Goal: Information Seeking & Learning: Learn about a topic

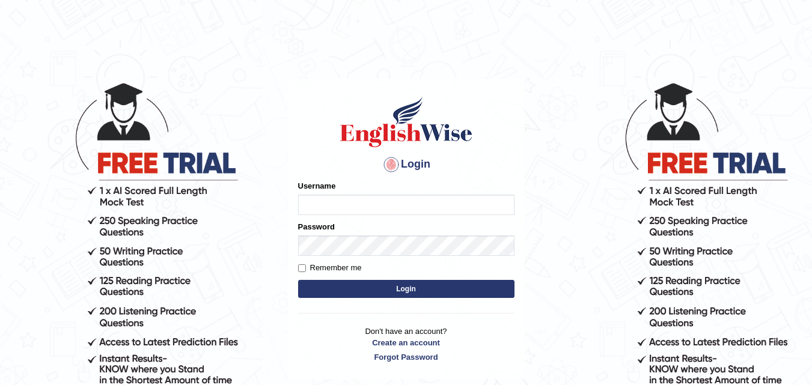
type input "kapoorankit95"
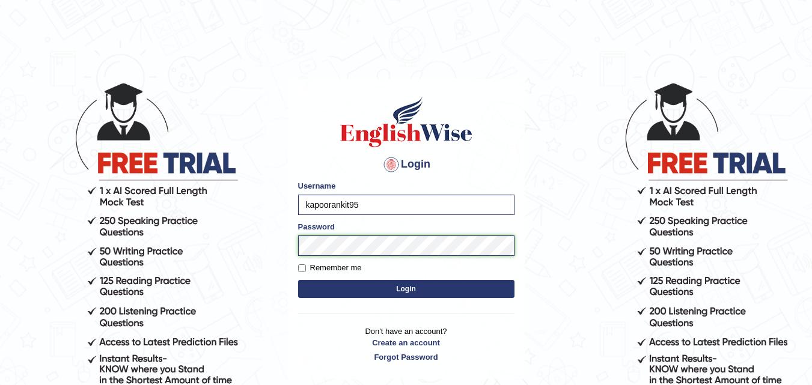
click at [298, 280] on button "Login" at bounding box center [406, 289] width 216 height 18
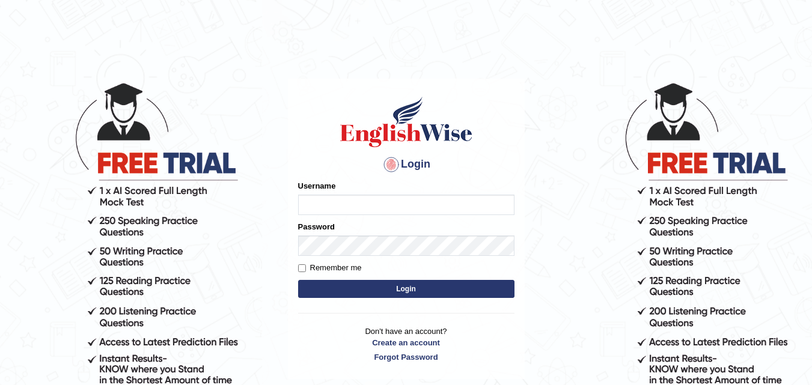
type input "kapoorankit95"
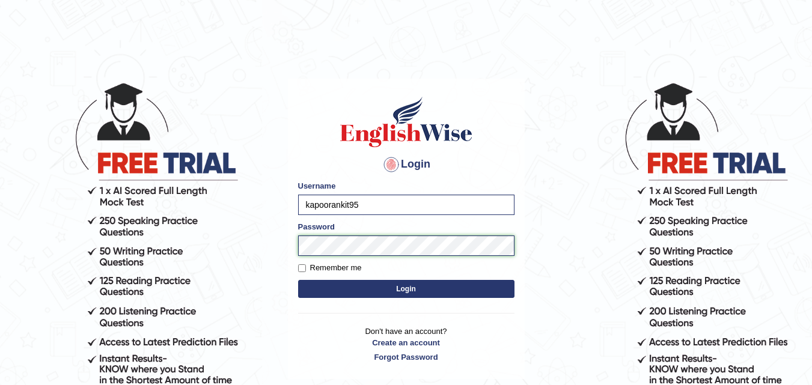
click at [298, 280] on button "Login" at bounding box center [406, 289] width 216 height 18
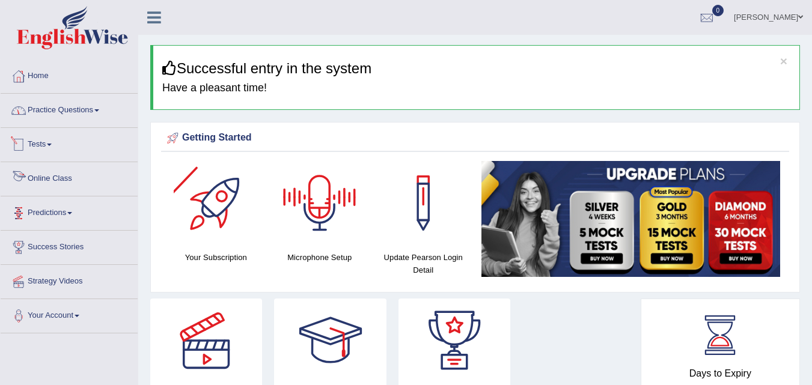
click at [67, 109] on link "Practice Questions" at bounding box center [69, 109] width 137 height 30
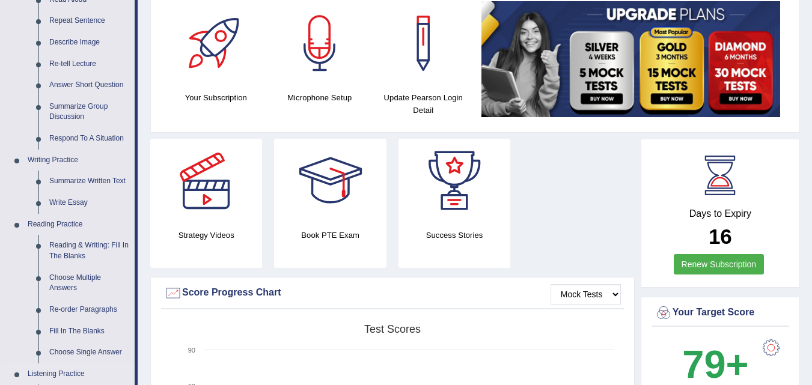
scroll to position [180, 0]
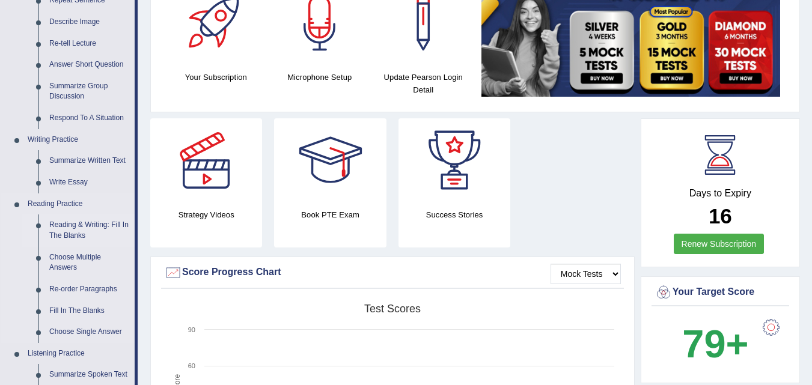
click at [82, 230] on link "Reading & Writing: Fill In The Blanks" at bounding box center [89, 231] width 91 height 32
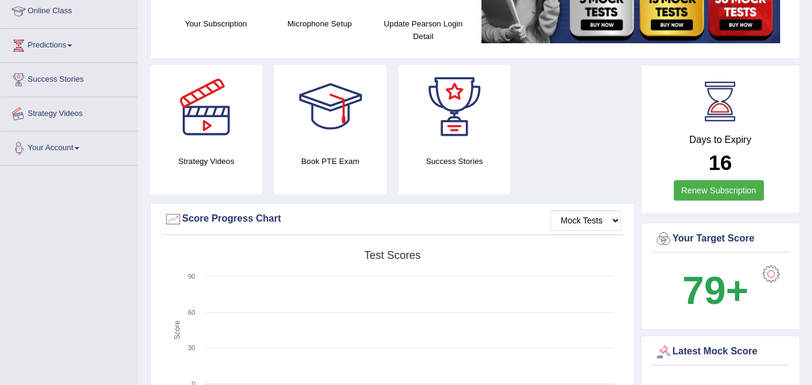
scroll to position [287, 0]
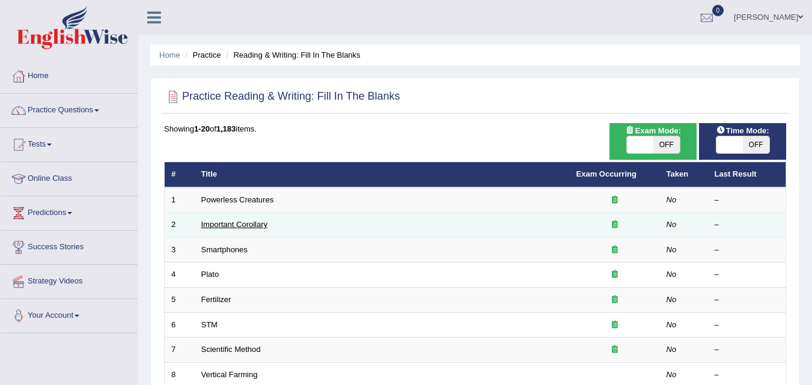
click at [251, 225] on link "Important Corollary" at bounding box center [234, 224] width 67 height 9
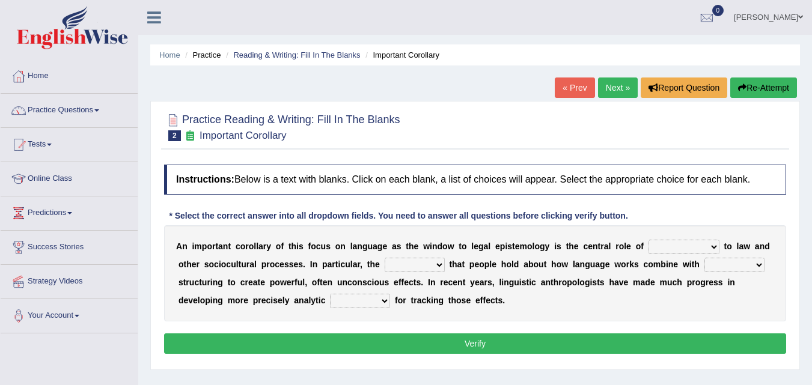
click at [692, 249] on select "discourse epoch dialect acquaintance" at bounding box center [683, 247] width 71 height 14
select select "acquaintance"
click at [648, 240] on select "discourse epoch dialect acquaintance" at bounding box center [683, 247] width 71 height 14
click at [439, 263] on select "deviation besmirch consent ideas" at bounding box center [415, 265] width 60 height 14
select select "ideas"
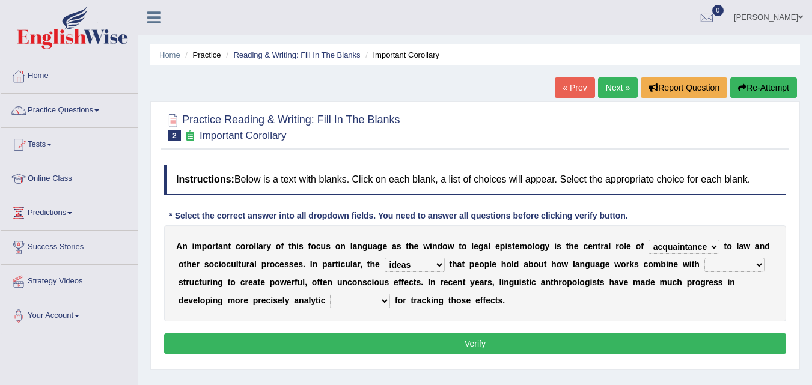
click at [385, 258] on select "deviation besmirch consent ideas" at bounding box center [415, 265] width 60 height 14
click at [753, 249] on b at bounding box center [752, 247] width 5 height 10
click at [753, 268] on select "mandatory linguistic legitimate customary" at bounding box center [734, 265] width 60 height 14
select select "linguistic"
click at [704, 258] on select "mandatory linguistic legitimate customary" at bounding box center [734, 265] width 60 height 14
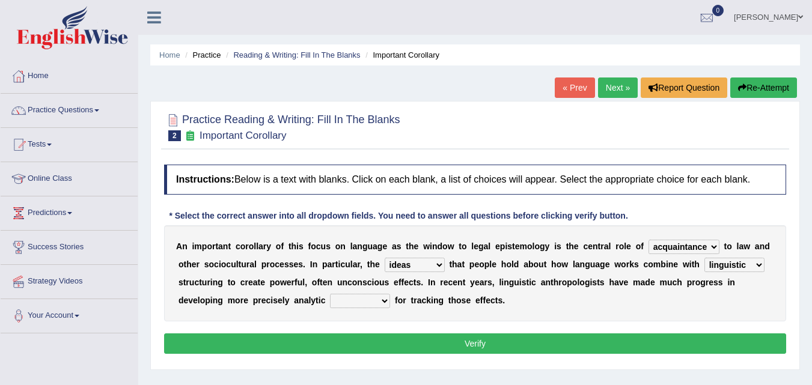
click at [380, 297] on select "tools appetite albums stroke" at bounding box center [360, 301] width 60 height 14
select select "tools"
click at [330, 294] on select "tools appetite albums stroke" at bounding box center [360, 301] width 60 height 14
click at [410, 350] on button "Verify" at bounding box center [475, 344] width 622 height 20
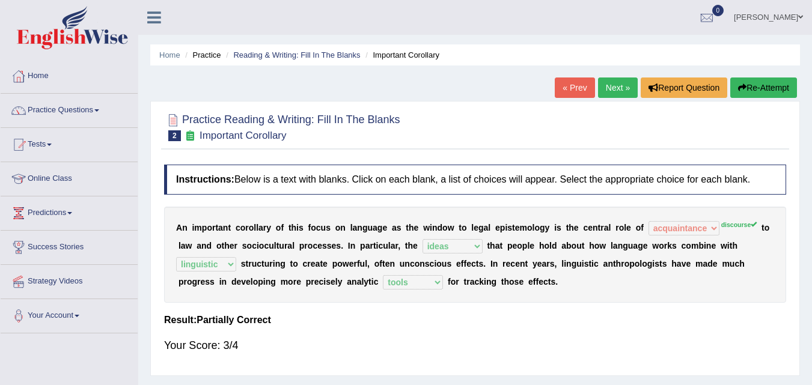
click at [625, 75] on div "Home Practice Reading & Writing: Fill In The Blanks Important Corollary « Prev …" at bounding box center [475, 300] width 674 height 601
click at [620, 84] on link "Next »" at bounding box center [618, 88] width 40 height 20
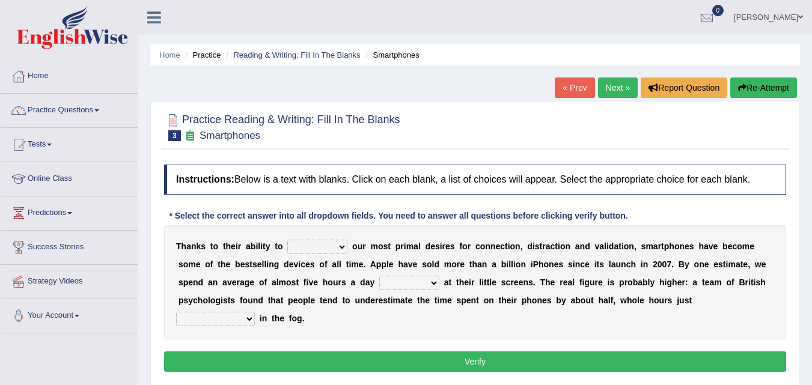
click at [338, 248] on select "hijack describe sharpen conserve" at bounding box center [317, 247] width 60 height 14
select select "hijack"
click at [287, 240] on select "hijack describe sharpen conserve" at bounding box center [317, 247] width 60 height 14
click at [416, 282] on select "watching waggling snoring staring" at bounding box center [409, 283] width 60 height 14
click at [379, 276] on select "watching waggling snoring staring" at bounding box center [409, 283] width 60 height 14
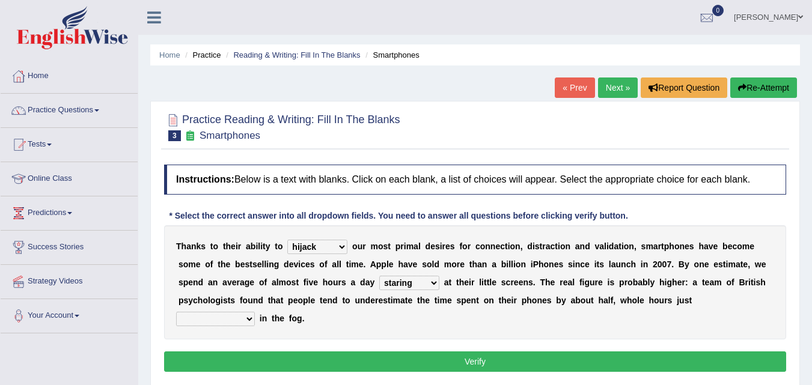
click at [421, 281] on select "watching waggling snoring staring" at bounding box center [409, 283] width 60 height 14
select select "watching"
click at [379, 276] on select "watching waggling snoring staring" at bounding box center [409, 283] width 60 height 14
click at [238, 319] on select "has evaporated evaporating evaporate evaporates" at bounding box center [215, 319] width 79 height 14
select select "evaporate"
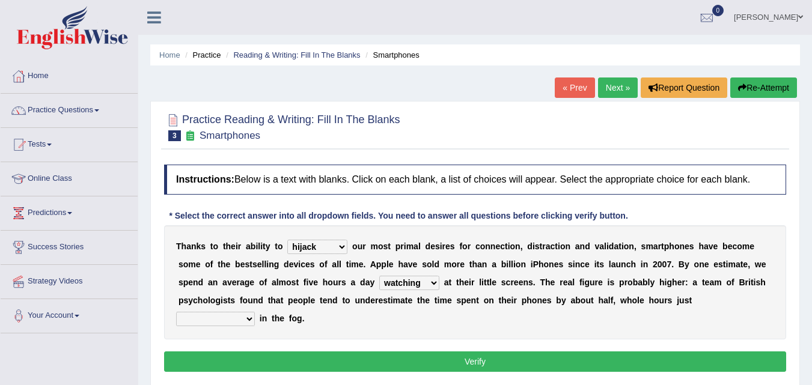
click at [176, 312] on select "has evaporated evaporating evaporate evaporates" at bounding box center [215, 319] width 79 height 14
click at [404, 364] on button "Verify" at bounding box center [475, 362] width 622 height 20
